Goal: Information Seeking & Learning: Learn about a topic

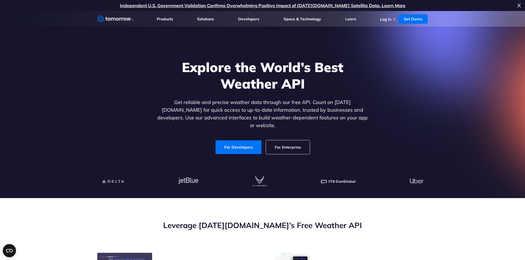
click at [316, 159] on div "Explore the World’s Best Weather API Get reliable and precise weather data thro…" at bounding box center [262, 106] width 339 height 117
click at [242, 143] on link "For Developers" at bounding box center [238, 148] width 46 height 14
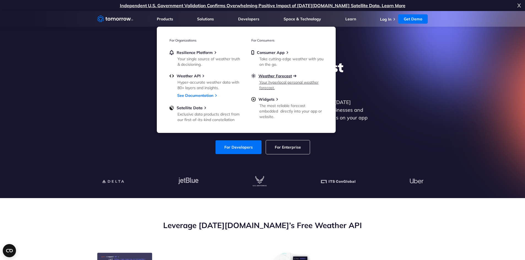
click at [272, 77] on span "Weather Forecast" at bounding box center [274, 76] width 33 height 5
click at [192, 74] on span "Weather API" at bounding box center [189, 76] width 24 height 5
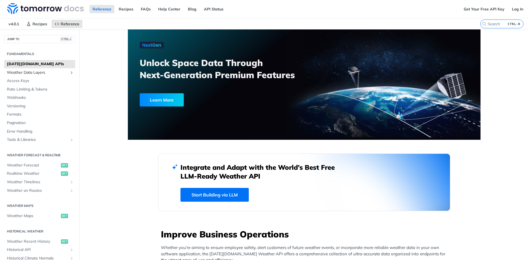
click at [31, 72] on span "Weather Data Layers" at bounding box center [37, 73] width 61 height 6
click at [22, 79] on span "Access Keys" at bounding box center [40, 81] width 67 height 6
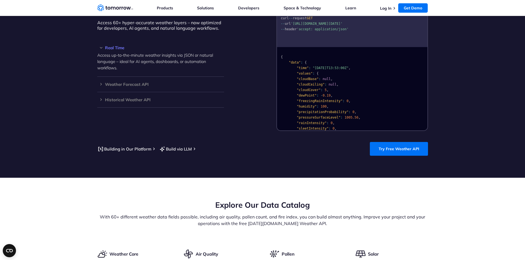
scroll to position [441, 0]
